Goal: Information Seeking & Learning: Learn about a topic

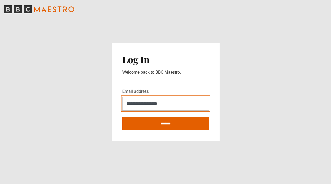
type input "**********"
click at [166, 123] on input "********" at bounding box center [165, 123] width 87 height 13
type input "**********"
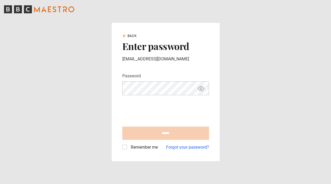
click at [183, 126] on form "Password Your password is hidden ****** Remember me Forgot your password?" at bounding box center [165, 112] width 87 height 78
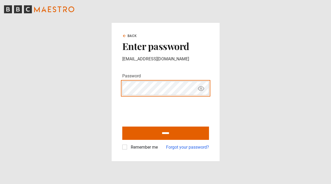
click at [166, 133] on input "******" at bounding box center [165, 132] width 87 height 13
type input "**********"
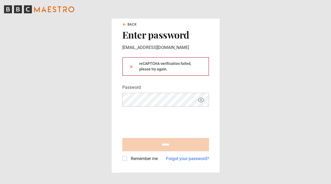
click at [200, 99] on icon "Show password" at bounding box center [201, 100] width 6 height 6
click at [202, 100] on icon "Hide password" at bounding box center [201, 100] width 6 height 6
click at [201, 100] on icon "Show password" at bounding box center [201, 100] width 6 height 6
click at [168, 106] on div "Your password is hidden" at bounding box center [165, 100] width 87 height 14
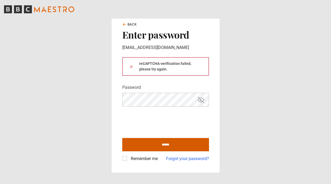
click at [151, 141] on input "******" at bounding box center [165, 144] width 87 height 13
type input "**********"
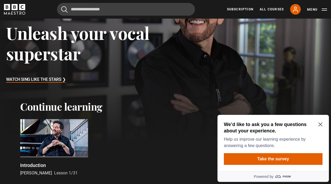
scroll to position [63, 0]
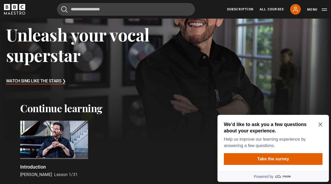
click at [324, 123] on div "We’d like to ask you a few questions about your experience. Help us improve our…" at bounding box center [273, 143] width 111 height 56
click at [321, 122] on icon "Close Maze Prompt" at bounding box center [321, 124] width 4 height 4
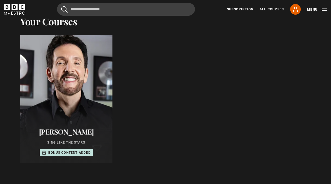
scroll to position [255, 0]
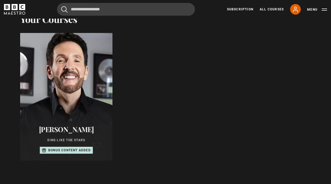
click at [67, 82] on div at bounding box center [66, 97] width 101 height 140
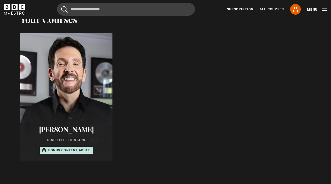
click at [64, 137] on div "Eric Vetro Sing Like the Stars Bonus content added" at bounding box center [66, 140] width 92 height 42
click at [65, 139] on p "Sing Like the Stars" at bounding box center [67, 140] width 80 height 5
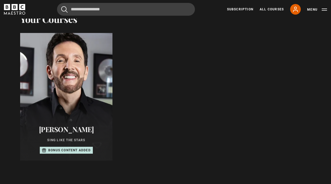
click at [56, 67] on div at bounding box center [66, 97] width 101 height 140
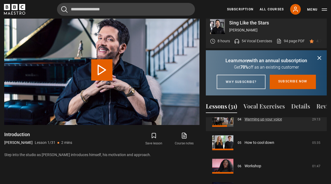
scroll to position [110, 0]
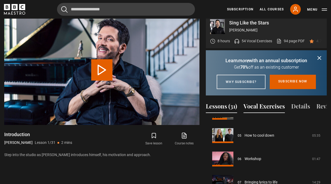
click at [258, 106] on button "Vocal Exercises" at bounding box center [264, 107] width 41 height 11
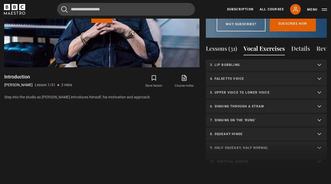
scroll to position [47, 0]
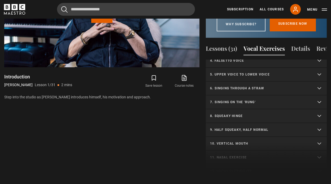
click at [241, 104] on p "7. Singing on the 'rung'" at bounding box center [260, 102] width 100 height 5
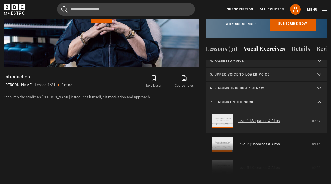
click at [260, 120] on link "Level 1 | Sopranos & Altos" at bounding box center [259, 121] width 42 height 6
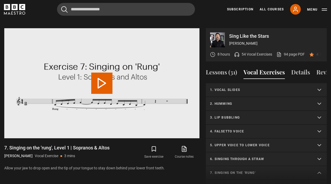
scroll to position [73, 0]
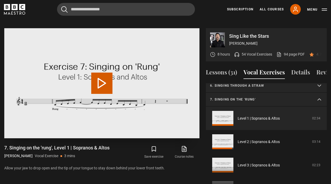
click at [102, 74] on button "Play Video" at bounding box center [101, 82] width 21 height 21
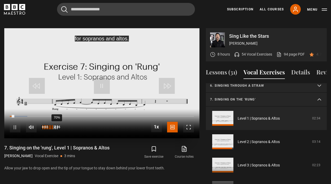
drag, startPoint x: 57, startPoint y: 120, endPoint x: 54, endPoint y: 121, distance: 3.2
click at [57, 125] on div "70%" at bounding box center [57, 127] width 0 height 4
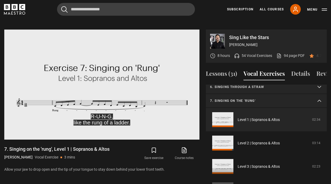
scroll to position [254, 0]
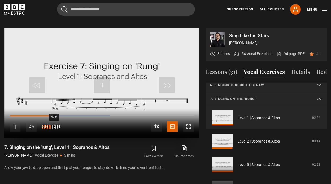
click at [54, 125] on div "57%" at bounding box center [54, 127] width 0 height 4
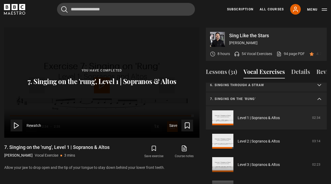
click at [303, 95] on summary "7. Singing on the 'rung'" at bounding box center [266, 99] width 121 height 14
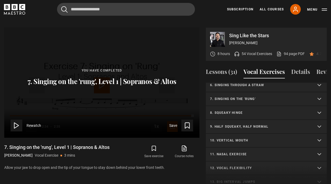
click at [232, 110] on p "8. Squeaky hinge" at bounding box center [260, 112] width 100 height 5
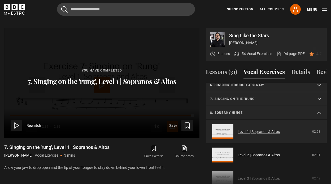
click at [252, 129] on link "Level 1 | Sopranos & Altos" at bounding box center [259, 132] width 42 height 6
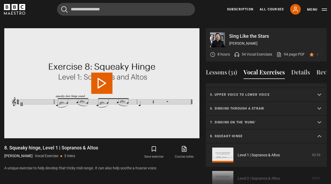
scroll to position [49, 0]
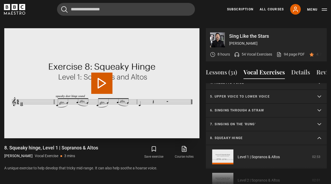
click at [92, 83] on button "Play Video" at bounding box center [101, 82] width 21 height 21
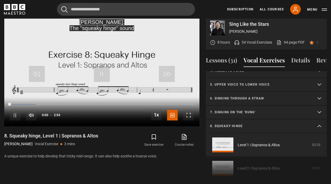
scroll to position [267, 0]
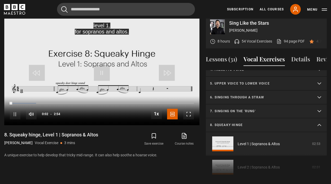
click at [320, 119] on summary "8. Squeaky hinge" at bounding box center [266, 125] width 121 height 14
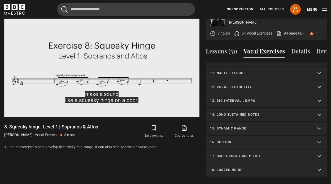
scroll to position [278, 0]
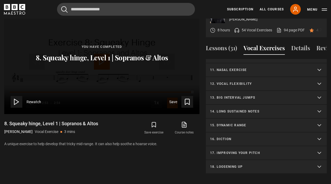
click at [240, 67] on p "11. Nasal exercise" at bounding box center [260, 69] width 100 height 5
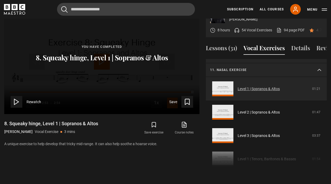
click at [246, 86] on link "Level 1 | Sopranos & Altos" at bounding box center [259, 89] width 42 height 6
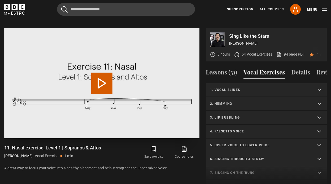
scroll to position [128, 0]
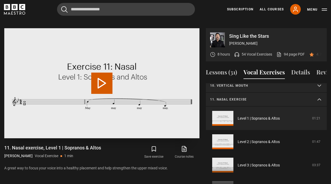
click at [101, 72] on button "Play Video" at bounding box center [101, 82] width 21 height 21
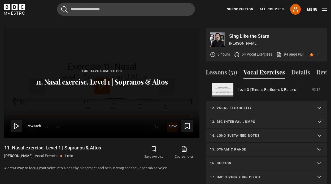
scroll to position [274, 0]
click at [246, 119] on p "13. Big interval jumps" at bounding box center [260, 121] width 100 height 5
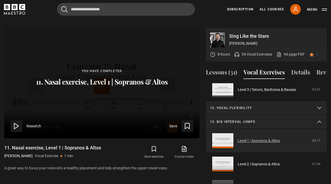
click at [243, 138] on link "Level 1 | Sopranos & Altos" at bounding box center [259, 141] width 42 height 6
click at [257, 138] on link "Level 1 | Sopranos & Altos" at bounding box center [259, 141] width 42 height 6
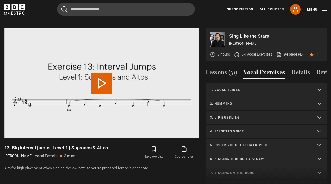
scroll to position [156, 0]
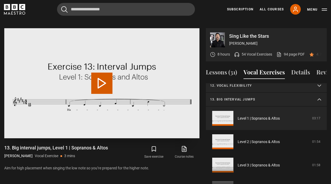
click at [98, 75] on button "Play Video" at bounding box center [101, 82] width 21 height 21
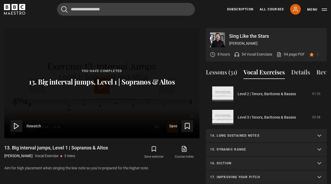
scroll to position [274, 0]
click at [229, 161] on p "16. Diction" at bounding box center [260, 163] width 100 height 5
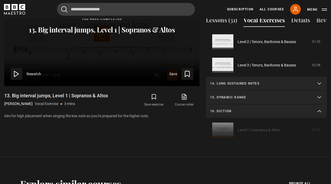
scroll to position [306, 0]
click at [248, 119] on div "1. Vocal slides Level 1 | All Voices 04:23 Level 2 | All Voices 06:30 Level 3 |…" at bounding box center [266, 88] width 121 height 115
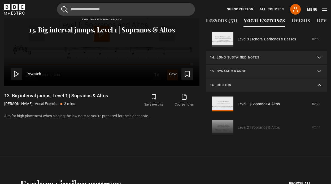
scroll to position [302, 0]
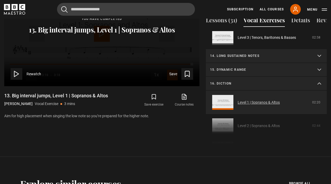
click at [238, 100] on link "Level 1 | Sopranos & Altos" at bounding box center [259, 103] width 42 height 6
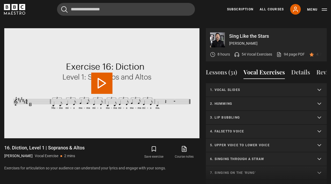
scroll to position [198, 0]
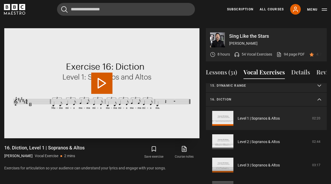
click at [97, 79] on button "Play Video" at bounding box center [101, 82] width 21 height 21
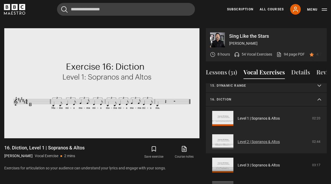
click at [261, 139] on link "Level 2 | Sopranos & Altos" at bounding box center [259, 142] width 42 height 6
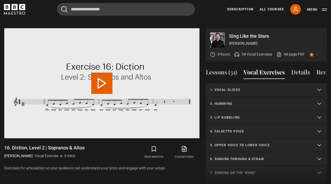
scroll to position [221, 0]
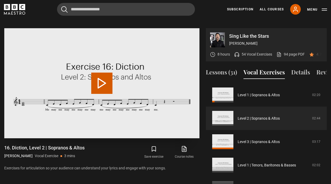
click at [101, 82] on button "Play Video" at bounding box center [101, 82] width 21 height 21
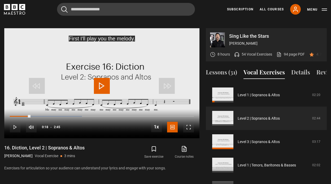
click at [186, 145] on icon at bounding box center [184, 148] width 7 height 6
click at [226, 68] on button "Lessons (31)" at bounding box center [221, 73] width 31 height 11
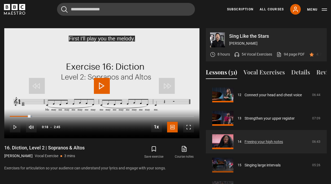
scroll to position [281, 0]
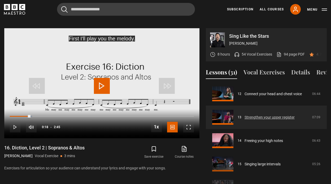
click at [258, 114] on link "Strengthen your upper register" at bounding box center [270, 117] width 50 height 6
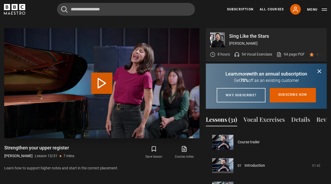
scroll to position [280, 0]
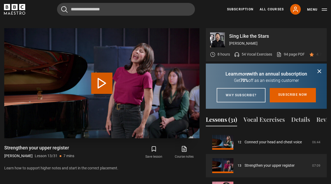
click at [110, 73] on button "Play Lesson Strengthen your upper register" at bounding box center [101, 82] width 21 height 21
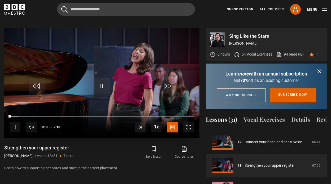
click at [39, 111] on div "10s Skip Back 10 seconds Pause 10s Skip Forward 10 seconds Loaded : 4.56% 1:07 …" at bounding box center [101, 123] width 195 height 29
click at [36, 109] on div "10s Skip Back 10 seconds Pause 10s Skip Forward 10 seconds Loaded : 4.56% 1:00 …" at bounding box center [101, 123] width 195 height 29
click at [36, 109] on div "10s Skip Back 10 seconds Pause 10s Skip Forward 10 seconds Loaded : 5.80% 1:00 …" at bounding box center [101, 123] width 195 height 29
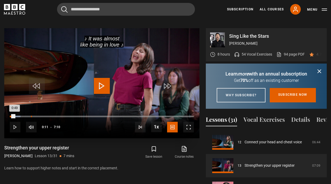
drag, startPoint x: 11, startPoint y: 109, endPoint x: 31, endPoint y: 110, distance: 19.7
click at [31, 115] on div "Loaded : 5.80% 0:49 0:49" at bounding box center [102, 116] width 184 height 2
click at [54, 115] on div "Loaded : 29.05% 1:42 1:42" at bounding box center [102, 116] width 184 height 2
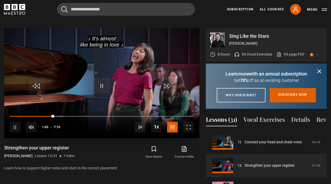
click at [65, 109] on div "10s Skip Back 10 seconds Pause 10s Skip Forward 10 seconds Loaded : 29.05% 2:05…" at bounding box center [101, 123] width 195 height 29
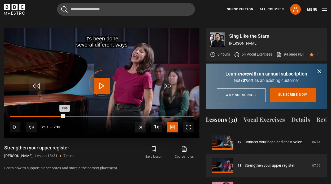
click at [65, 115] on div "Loaded : 29.05% 2:07 1:44" at bounding box center [102, 116] width 184 height 2
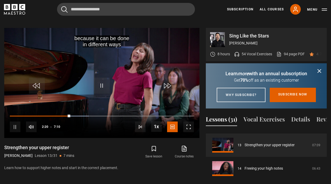
scroll to position [254, 0]
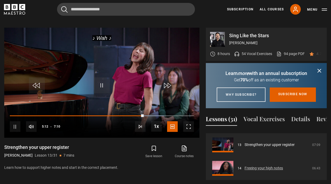
click at [260, 171] on link "Freeing your high notes" at bounding box center [264, 168] width 38 height 6
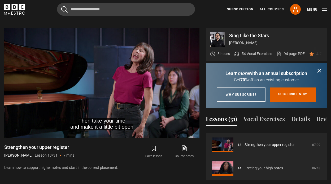
click at [257, 170] on link "Freeing your high notes" at bounding box center [264, 168] width 38 height 6
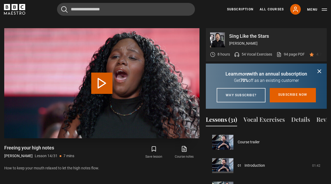
scroll to position [304, 0]
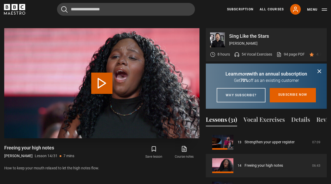
click at [102, 72] on button "Play Lesson Freeing your high notes" at bounding box center [101, 82] width 21 height 21
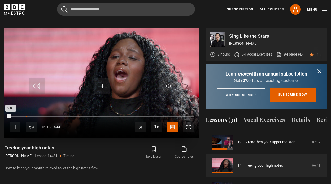
click at [27, 115] on div "Loaded : 0.12% 0:35 0:01" at bounding box center [102, 116] width 184 height 2
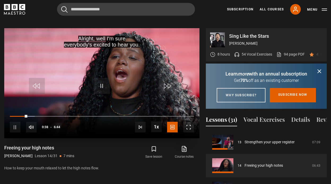
click at [33, 109] on div "10s Skip Back 10 seconds Pause 10s Skip Forward 10 seconds Loaded : 13.59% 0:48…" at bounding box center [101, 123] width 195 height 29
click at [36, 109] on div "10s Skip Back 10 seconds Pause 10s Skip Forward 10 seconds Loaded : 13.59% 0:57…" at bounding box center [101, 123] width 195 height 29
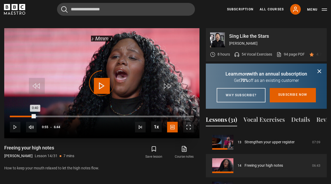
click at [35, 115] on div "Loaded : 14.81% 0:55 0:40" at bounding box center [102, 116] width 184 height 2
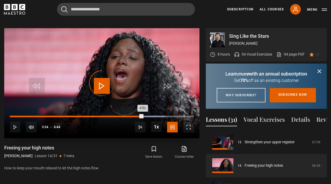
click at [108, 115] on div "3:34" at bounding box center [108, 116] width 1 height 2
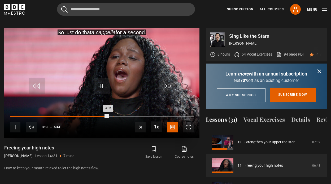
click at [114, 115] on div "Loaded : 53.20% 3:47 3:35" at bounding box center [102, 116] width 184 height 2
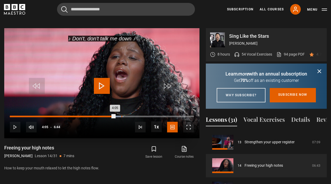
click at [122, 115] on div "Loaded : 61.82% 4:05 4:05" at bounding box center [102, 116] width 184 height 2
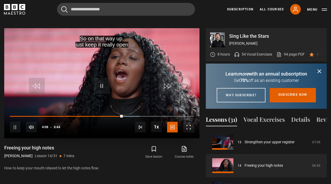
click at [102, 79] on span "Video Player" at bounding box center [102, 86] width 16 height 16
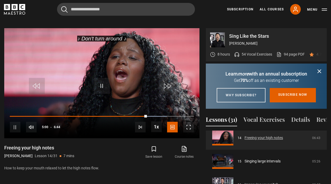
scroll to position [334, 0]
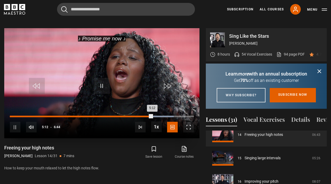
click at [141, 115] on div "Loaded : 89.03% 4:47 5:12" at bounding box center [102, 116] width 184 height 2
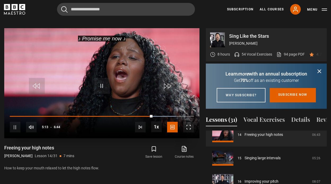
click at [145, 109] on div "10s Skip Back 10 seconds Pause 10s Skip Forward 10 seconds Loaded : 90.24% 4:27…" at bounding box center [101, 123] width 195 height 29
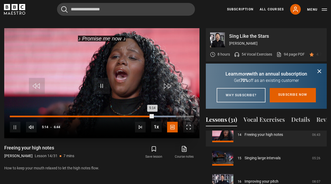
click at [139, 115] on div "Loaded : 90.24% 4:45 5:14" at bounding box center [102, 116] width 184 height 2
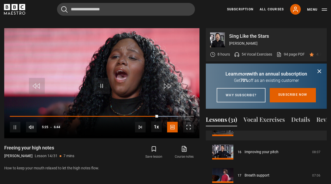
scroll to position [364, 0]
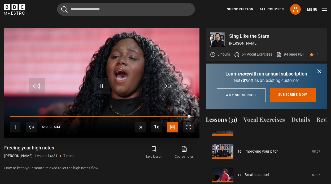
click at [100, 82] on span "Video Player" at bounding box center [102, 86] width 16 height 16
